Goal: Information Seeking & Learning: Find specific page/section

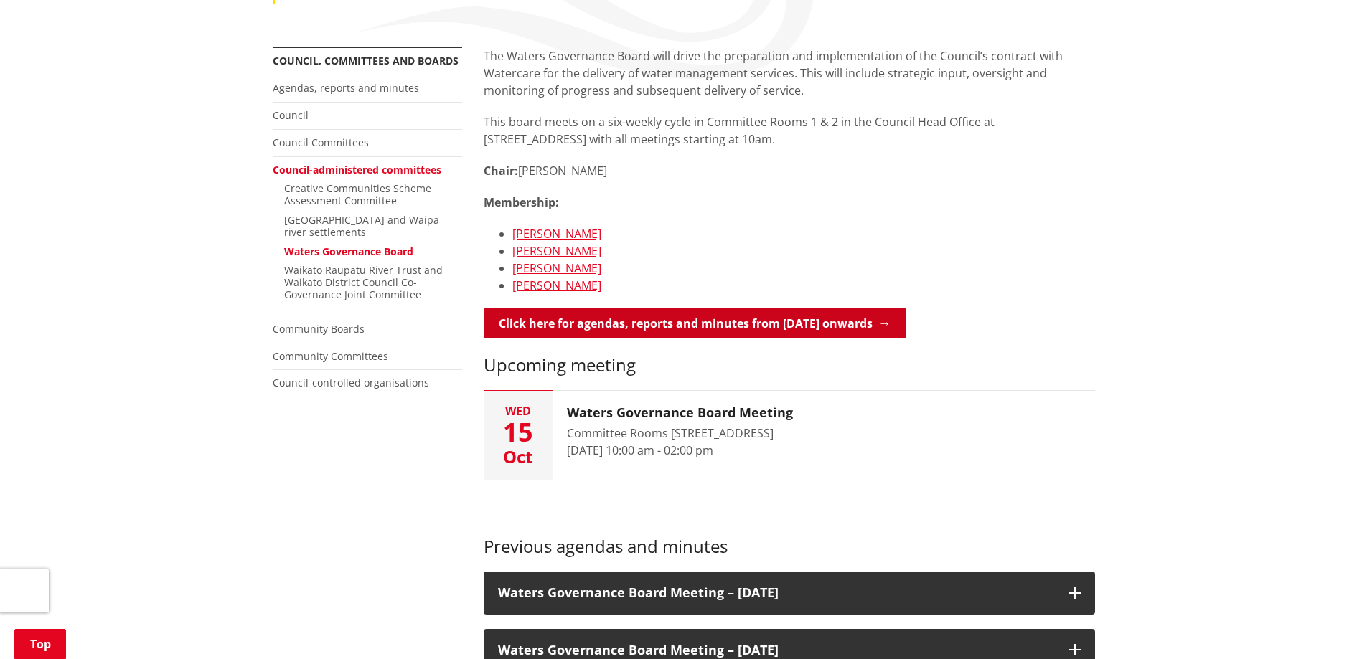
scroll to position [502, 0]
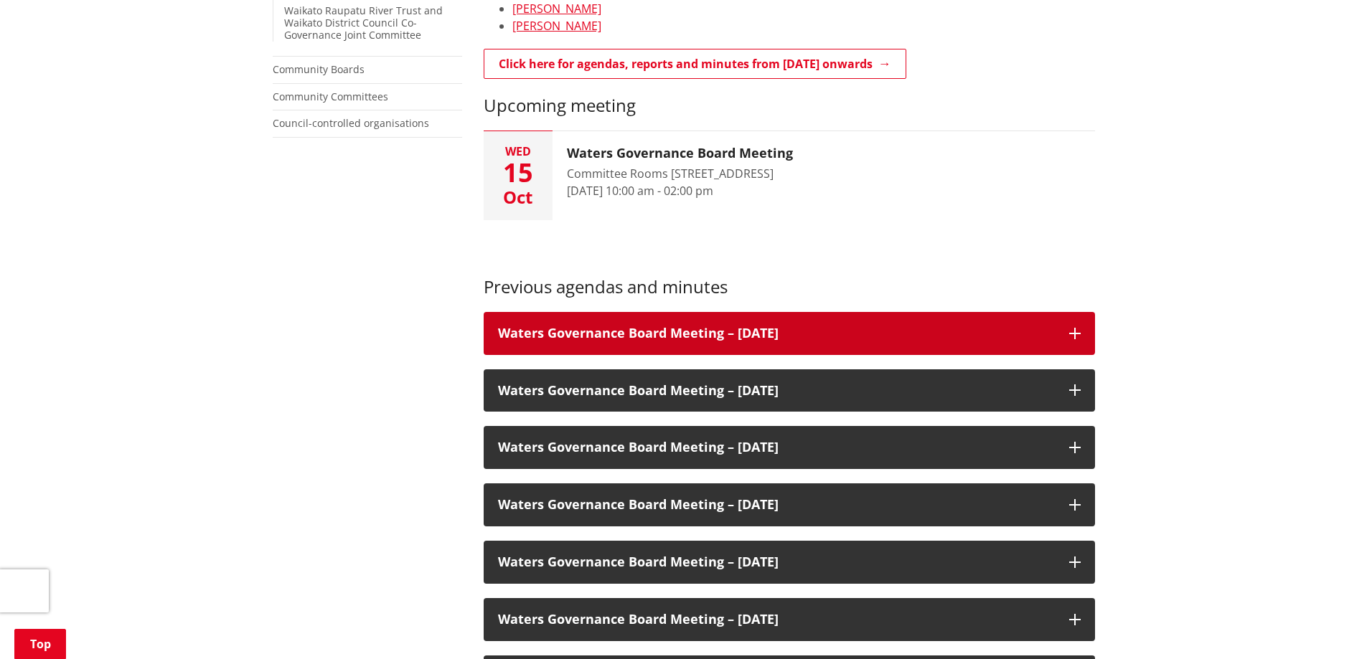
click at [585, 336] on h3 "Waters Governance Board Meeting – [DATE]" at bounding box center [776, 333] width 557 height 14
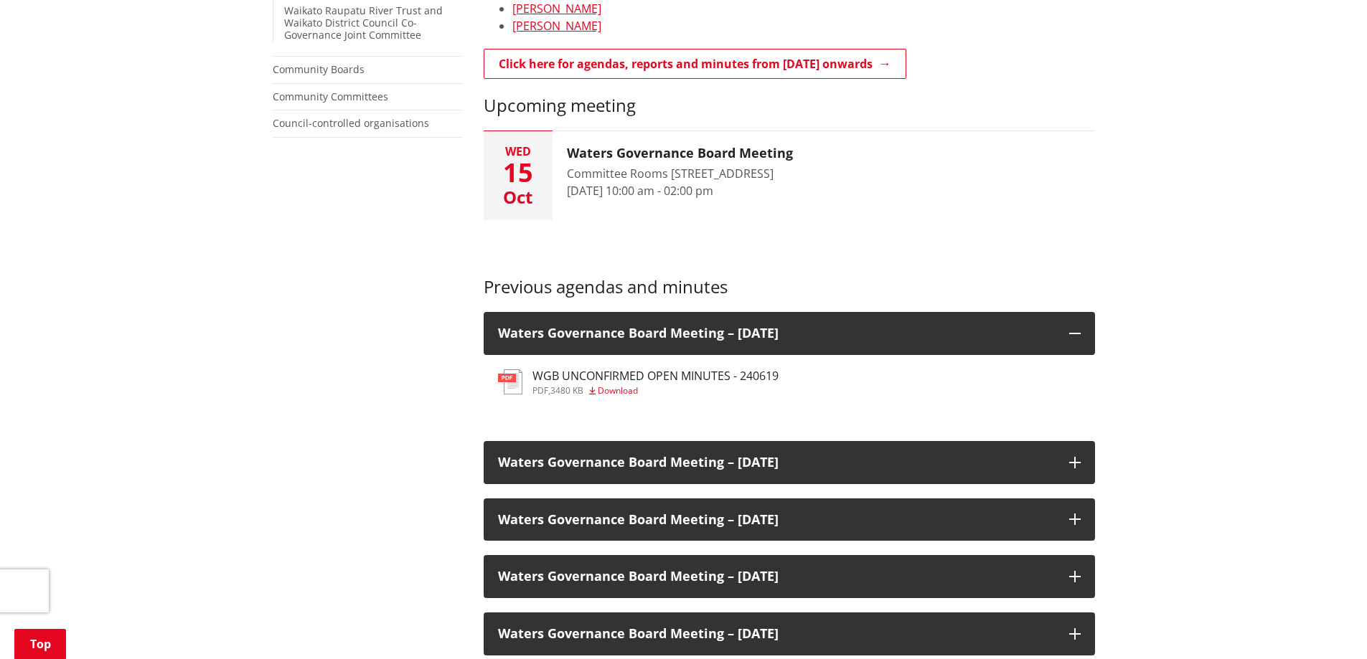
click at [591, 373] on h3 "WGB UNCONFIRMED OPEN MINUTES - 240619" at bounding box center [655, 377] width 246 height 14
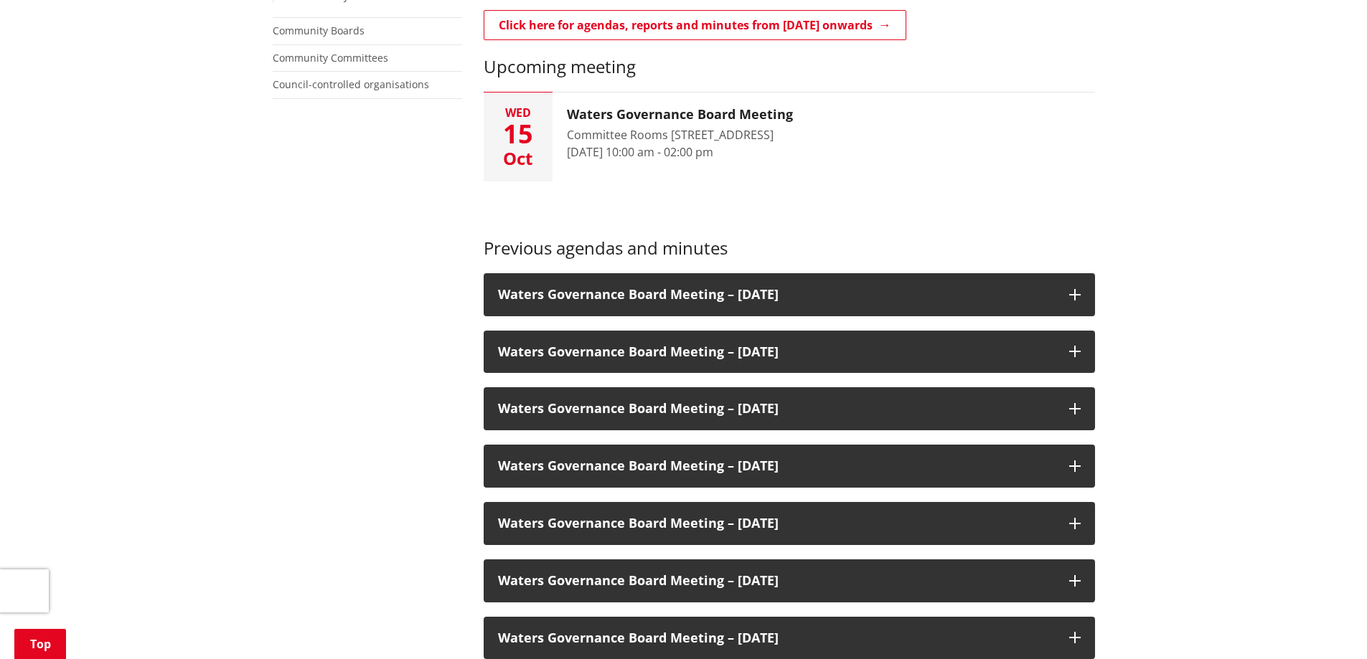
scroll to position [662, 0]
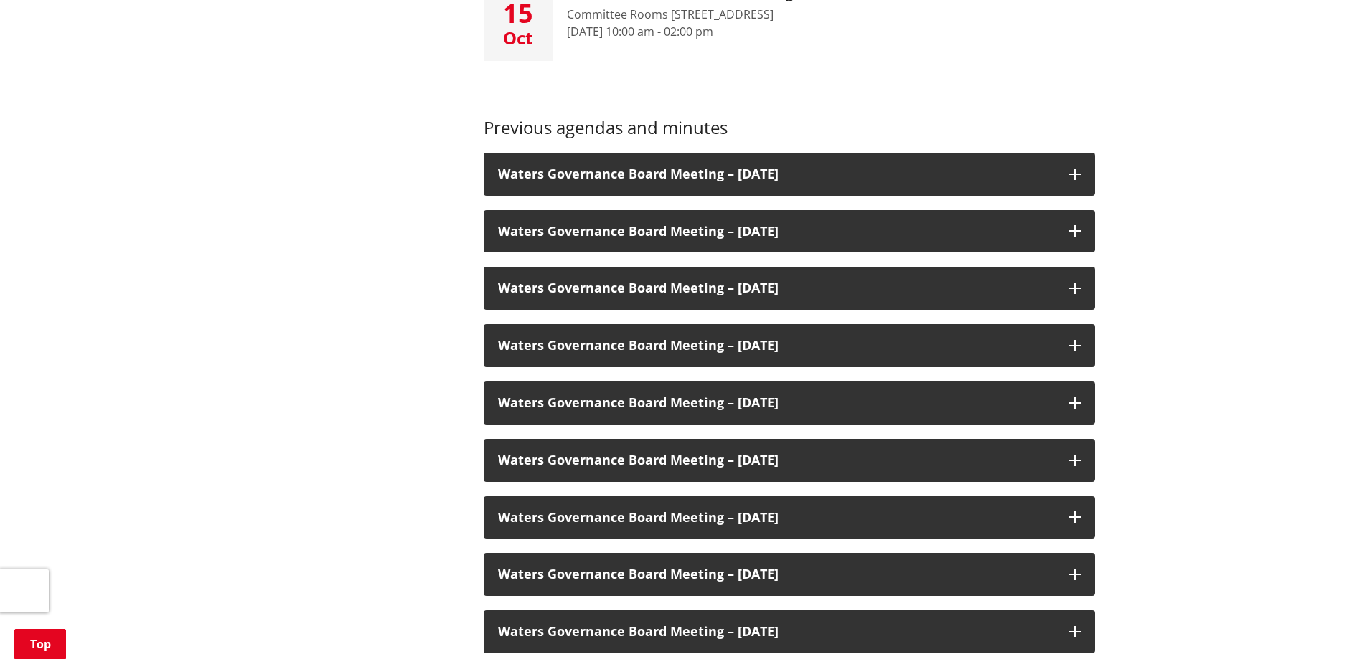
drag, startPoint x: 425, startPoint y: 335, endPoint x: 434, endPoint y: 419, distance: 84.5
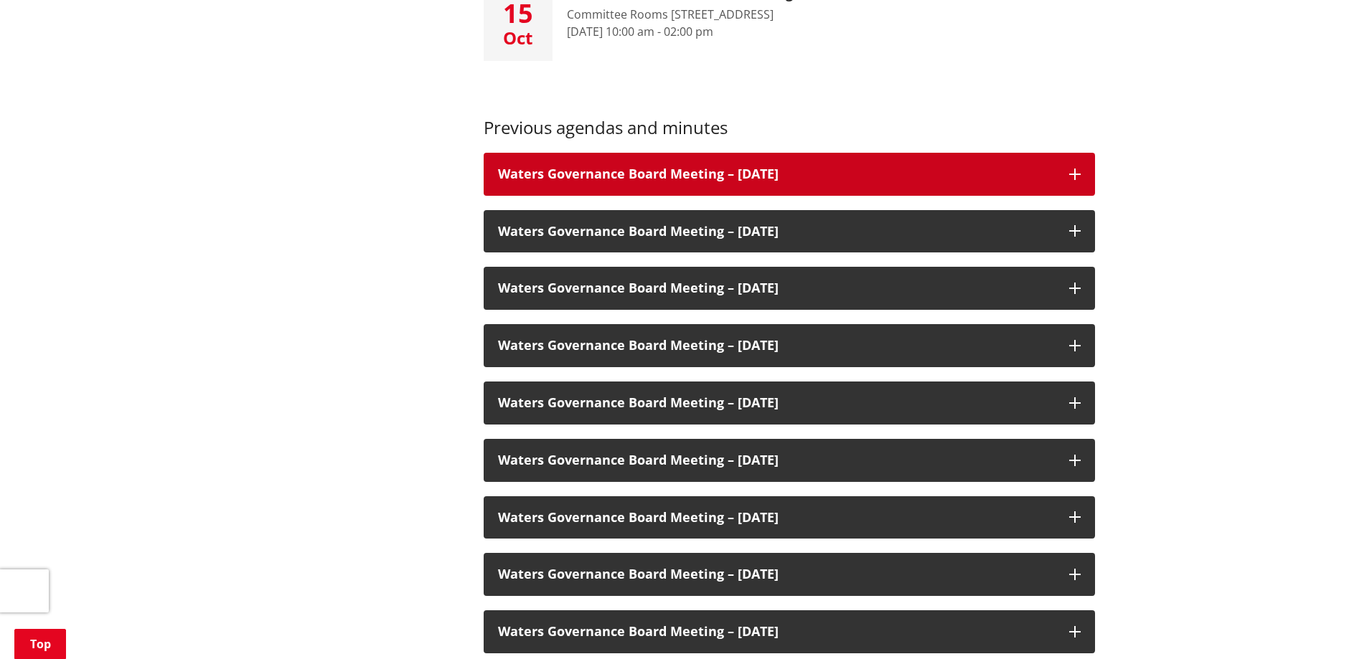
click at [1071, 175] on icon at bounding box center [1074, 174] width 11 height 11
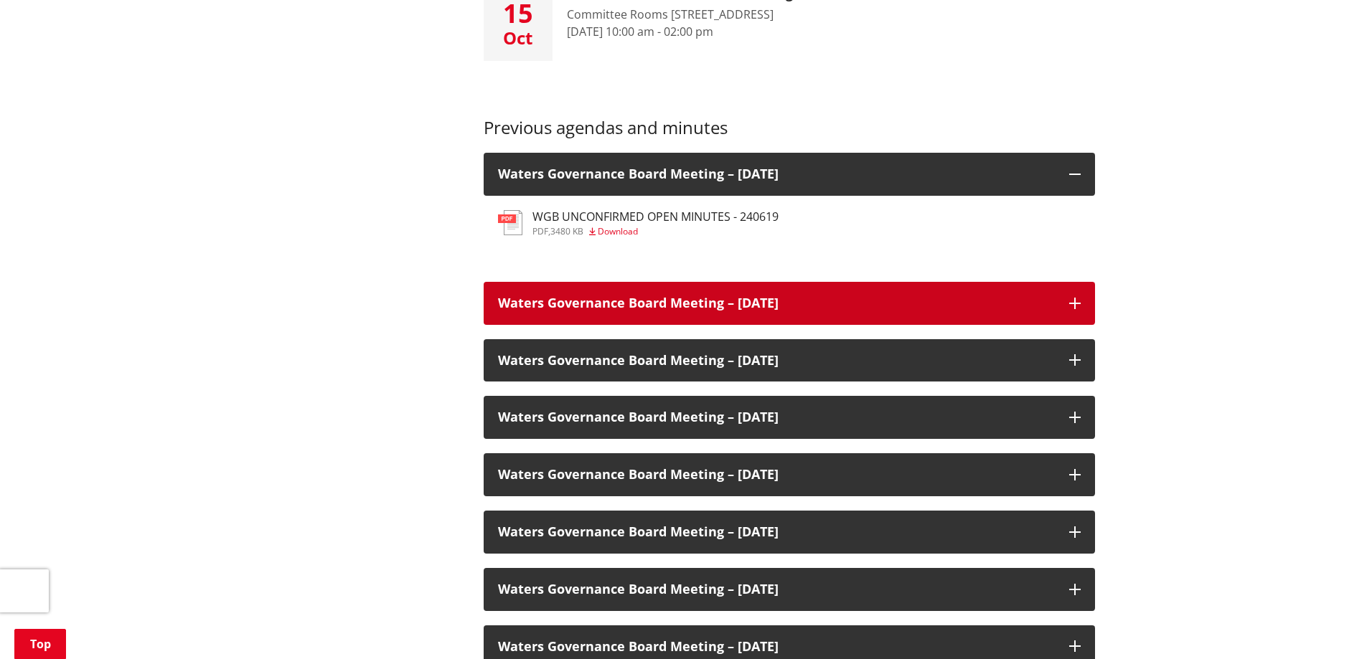
click at [1073, 303] on icon at bounding box center [1074, 303] width 11 height 11
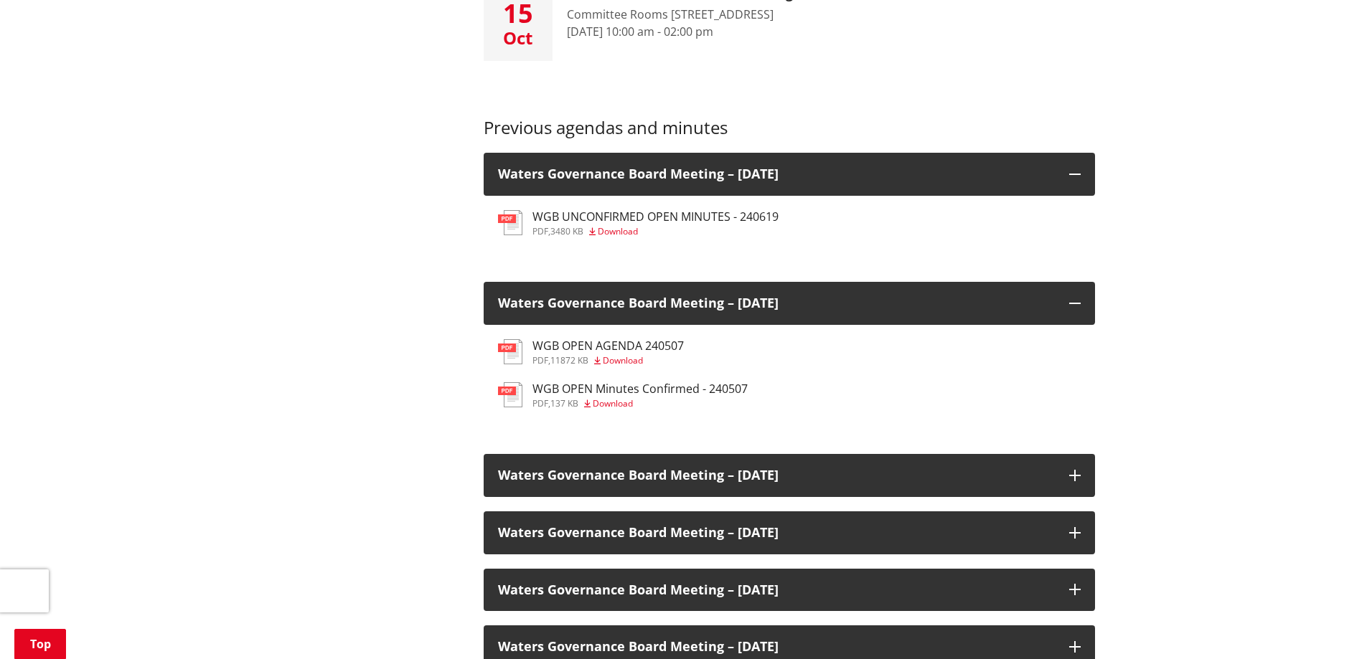
click at [605, 344] on h3 "WGB OPEN AGENDA 240507" at bounding box center [607, 346] width 151 height 14
